Goal: Transaction & Acquisition: Purchase product/service

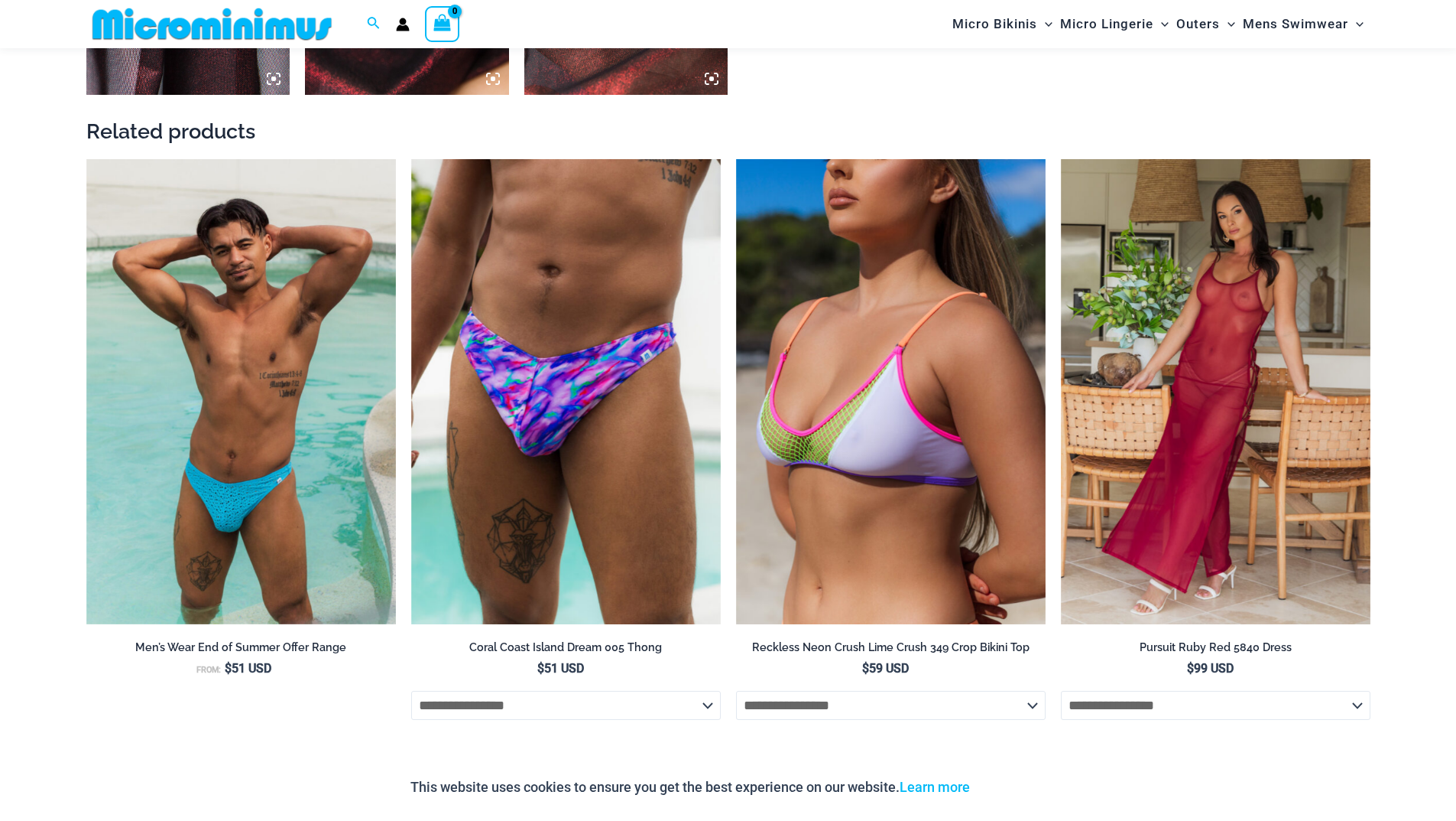
scroll to position [1975, 0]
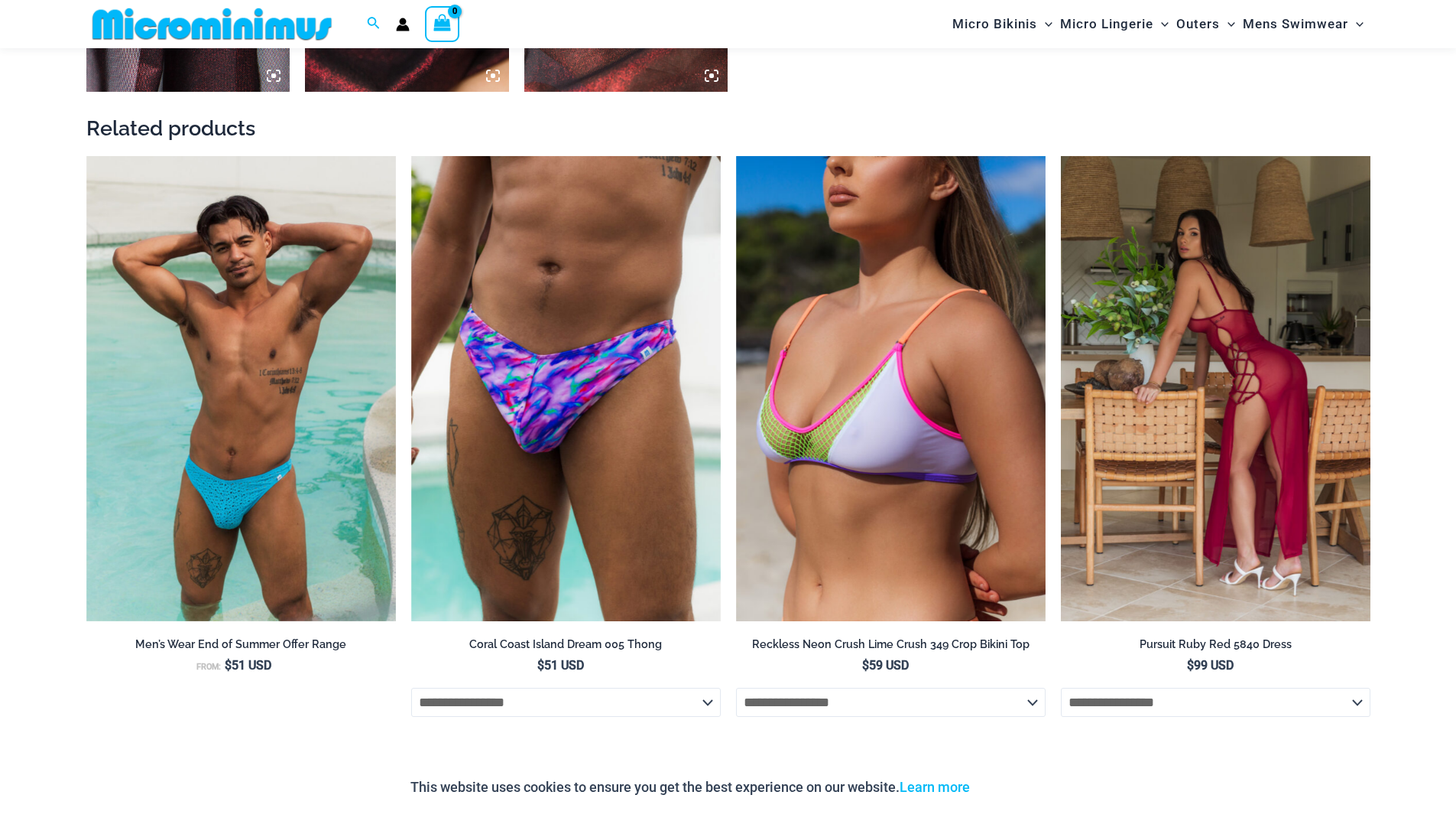
type input "**********"
click at [1230, 364] on img at bounding box center [1216, 388] width 309 height 465
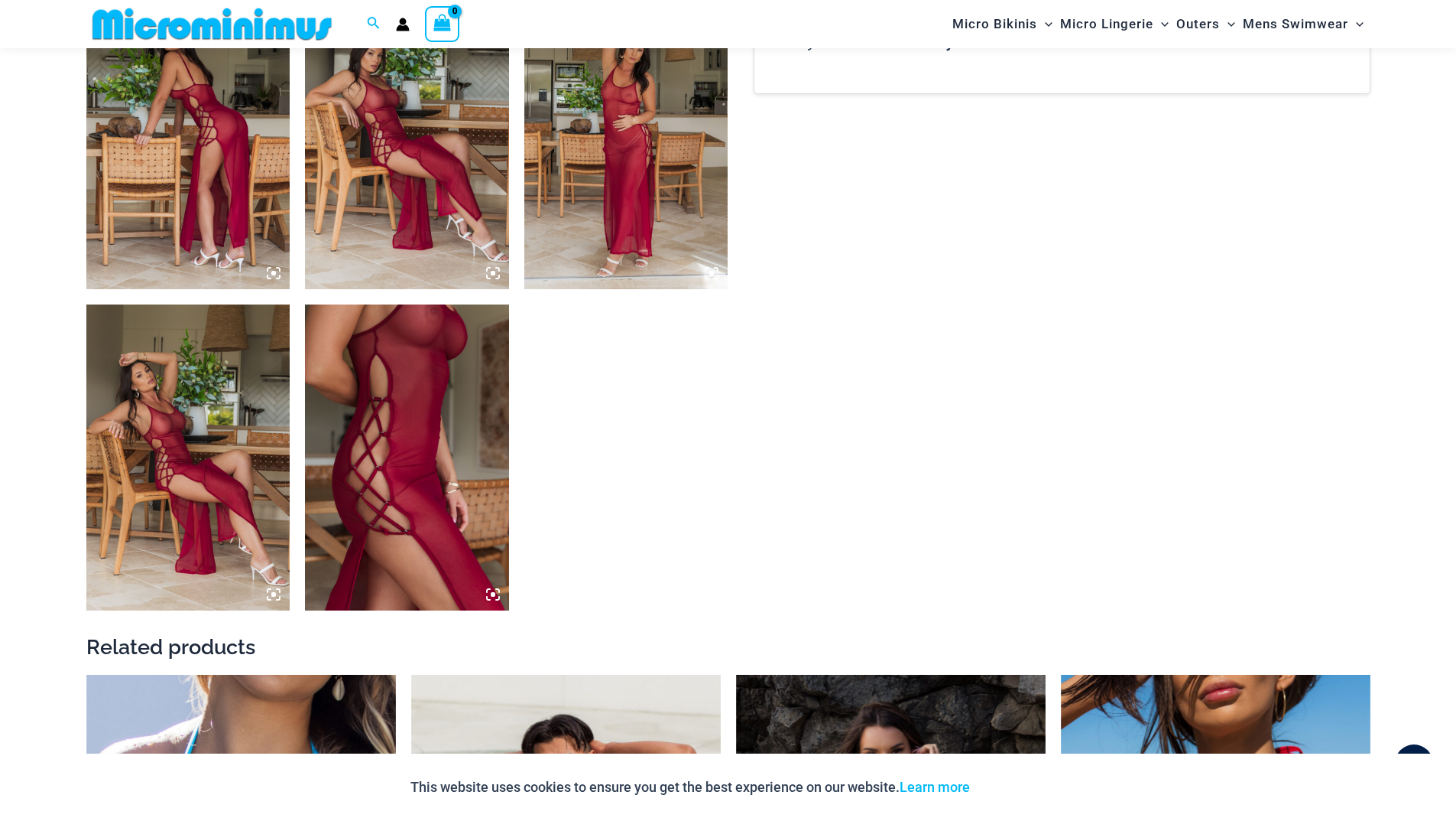
scroll to position [600, 0]
